Goal: Transaction & Acquisition: Purchase product/service

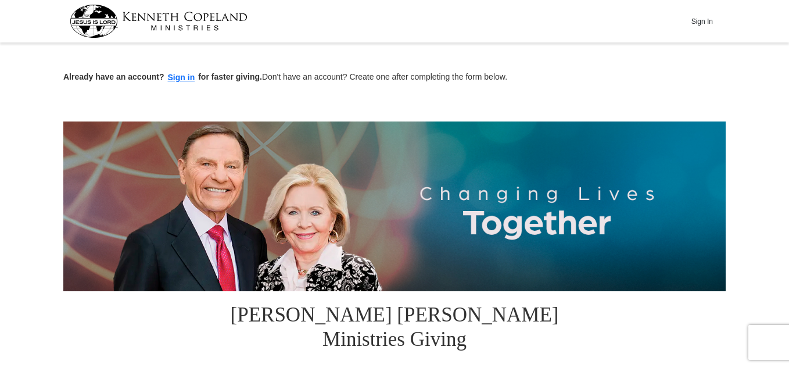
scroll to position [322, 0]
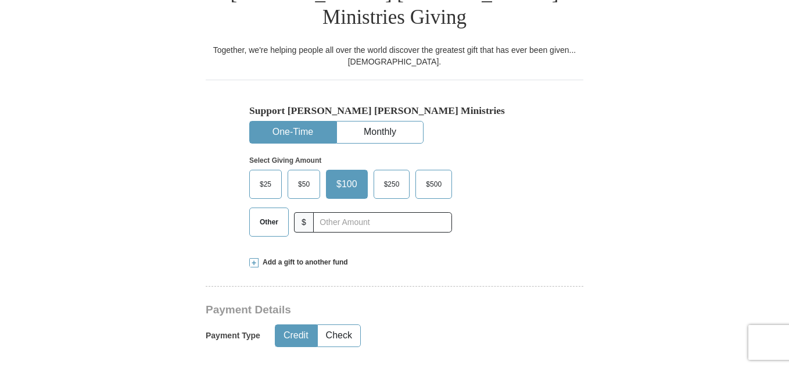
click at [262, 175] on span "$25" at bounding box center [265, 183] width 23 height 17
click at [0, 0] on input "$25" at bounding box center [0, 0] width 0 height 0
click at [301, 325] on button "Credit" at bounding box center [295, 335] width 41 height 21
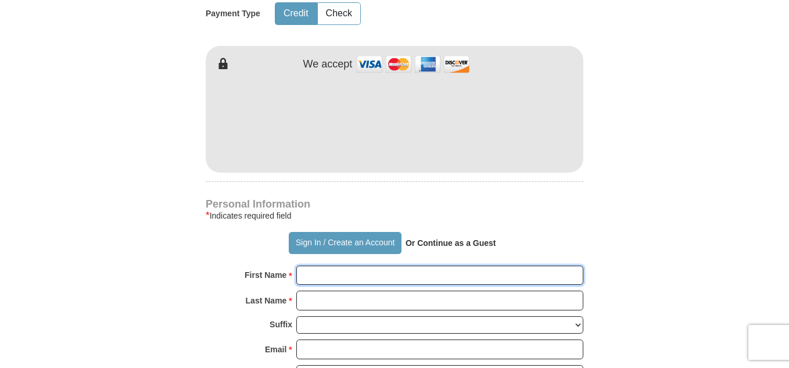
type input "[PERSON_NAME]"
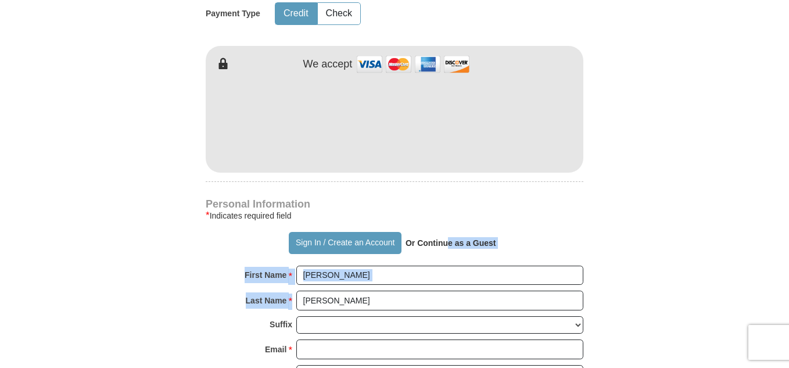
drag, startPoint x: 448, startPoint y: 215, endPoint x: 681, endPoint y: 306, distance: 250.6
click at [681, 306] on form "Already have an account? Sign in for faster giving. Don't have an account? Crea…" at bounding box center [394, 131] width 662 height 1456
click at [724, 277] on form "Already have an account? Sign in for faster giving. Don't have an account? Crea…" at bounding box center [394, 131] width 662 height 1456
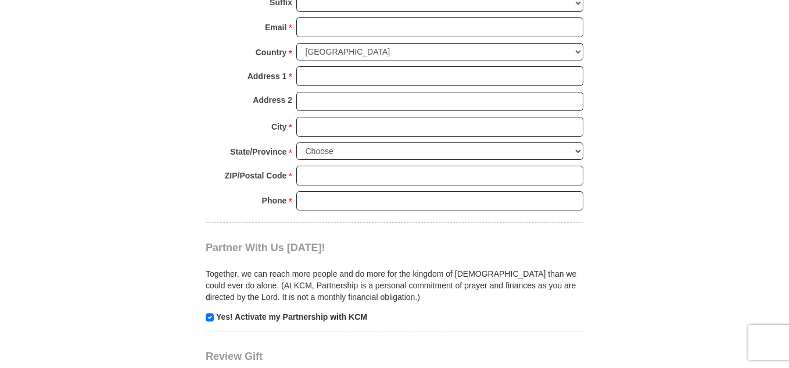
scroll to position [1287, 0]
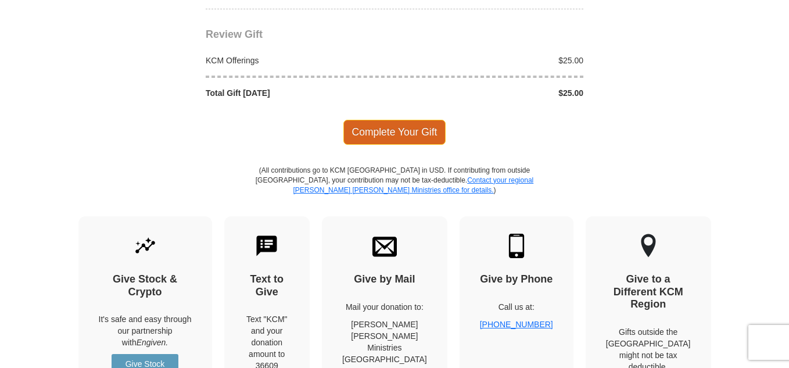
click at [397, 120] on span "Complete Your Gift" at bounding box center [394, 132] width 103 height 24
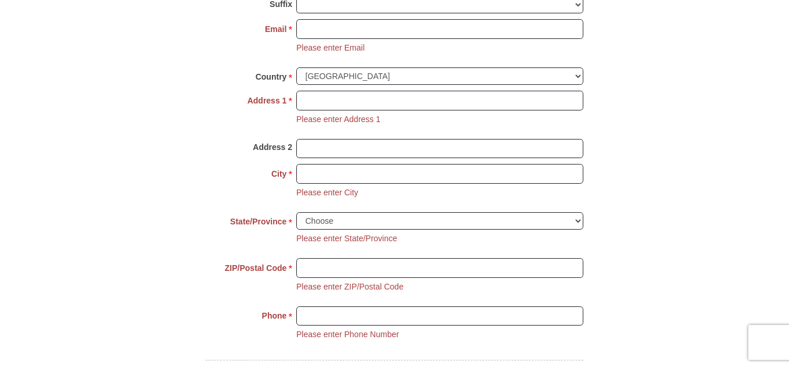
scroll to position [949, 0]
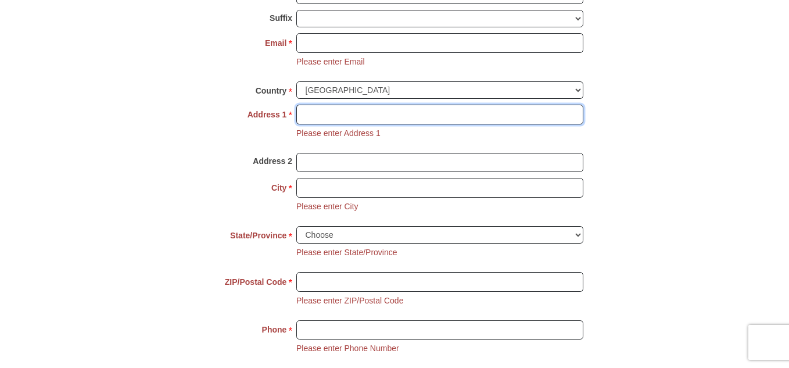
click at [405, 105] on input "Address 1 *" at bounding box center [439, 115] width 287 height 20
type input "[STREET_ADDRESS][PERSON_NAME]"
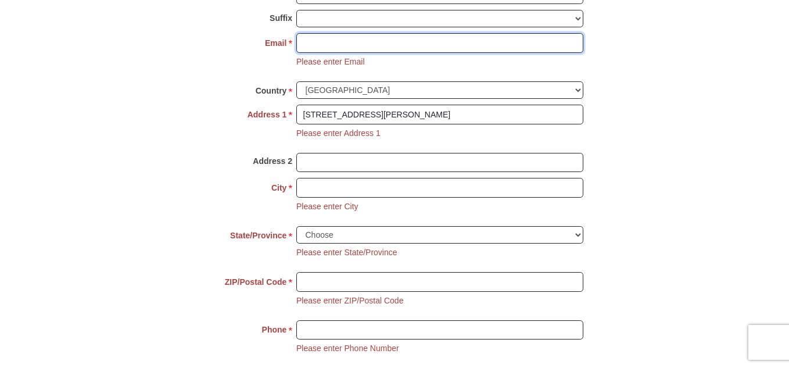
type input "[EMAIL_ADDRESS][DOMAIN_NAME]"
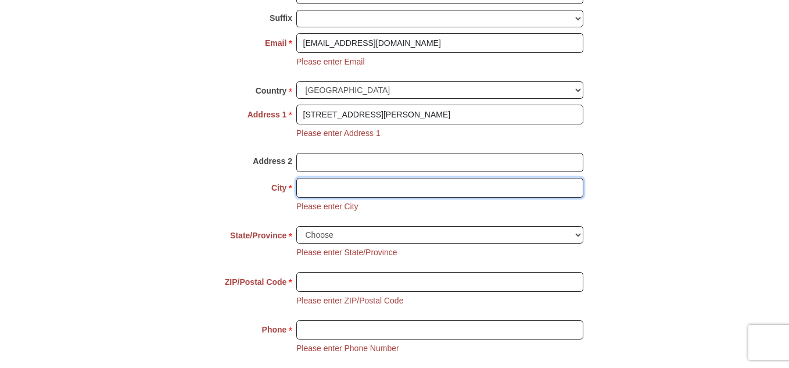
type input "[PERSON_NAME]"
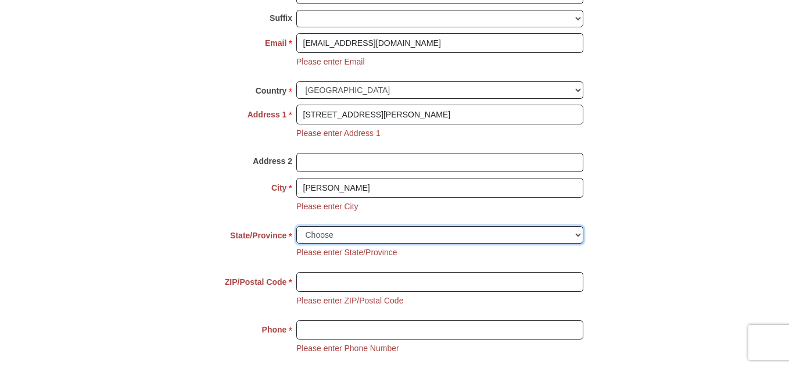
select select "LA"
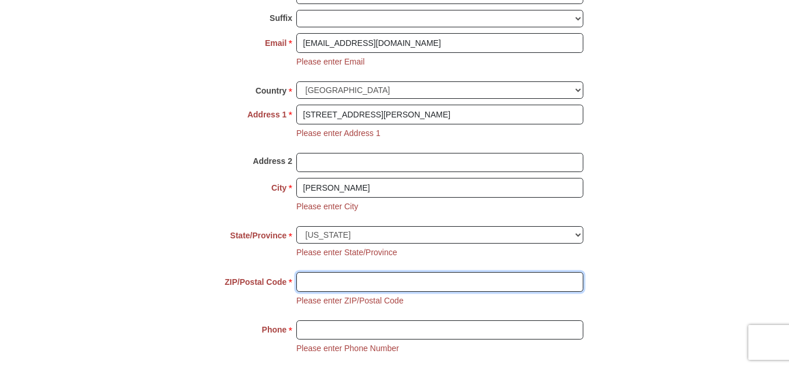
type input "70535"
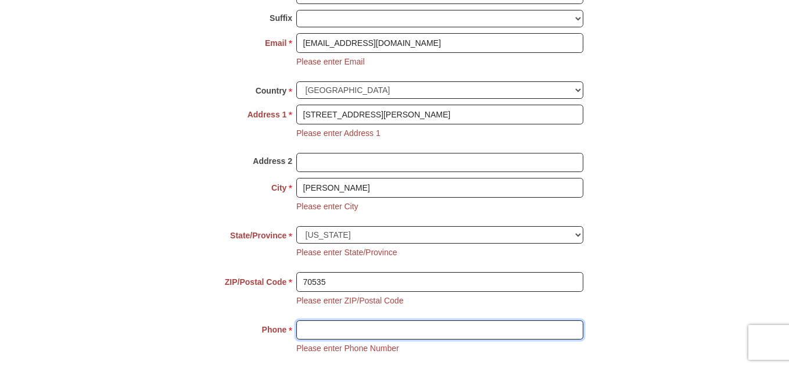
type input "3372002245"
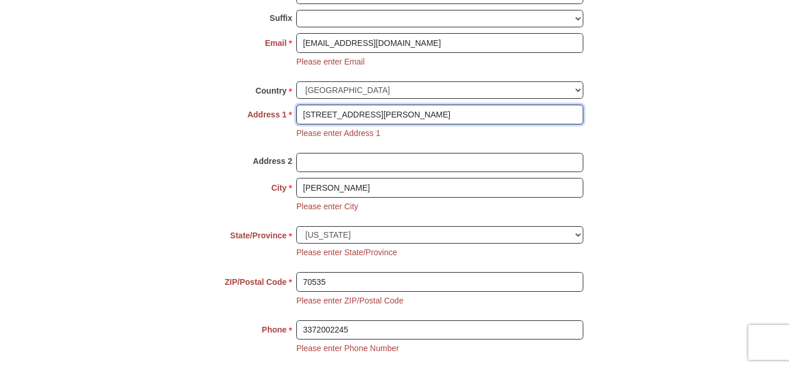
scroll to position [1271, 0]
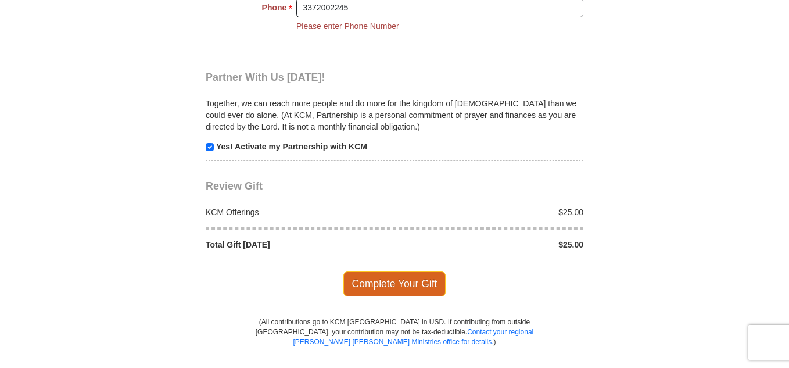
click at [398, 271] on span "Complete Your Gift" at bounding box center [394, 283] width 103 height 24
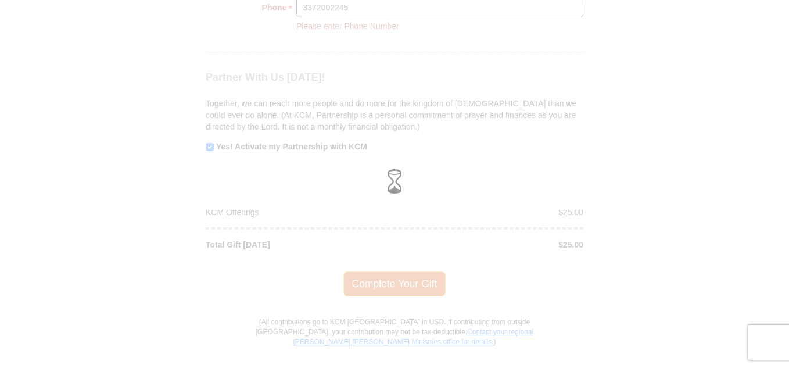
scroll to position [1158, 0]
